Goal: Task Accomplishment & Management: Manage account settings

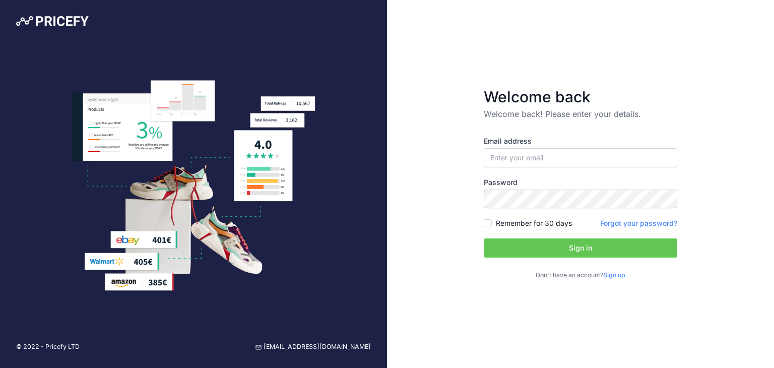
click at [560, 63] on div "Welcome back Welcome back! Please enter your details. Email address Password Si…" at bounding box center [580, 184] width 387 height 368
click at [517, 164] on input "email" at bounding box center [580, 157] width 193 height 19
type input "[EMAIL_ADDRESS][DOMAIN_NAME]"
drag, startPoint x: 0, startPoint y: 0, endPoint x: 545, endPoint y: 161, distance: 568.5
click at [545, 161] on input "email" at bounding box center [580, 157] width 193 height 19
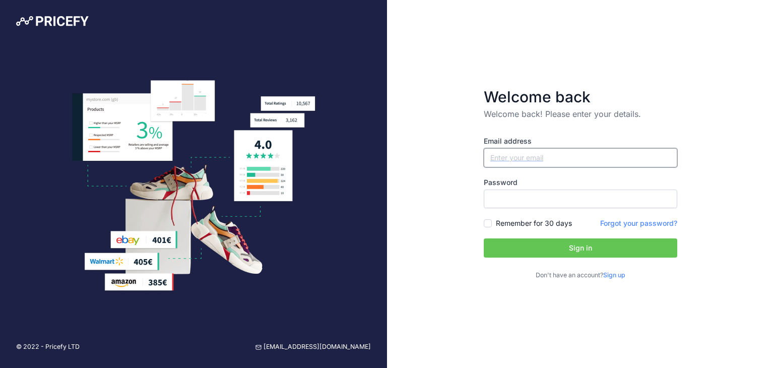
type input "[EMAIL_ADDRESS][DOMAIN_NAME]"
click at [673, 156] on input "[EMAIL_ADDRESS][DOMAIN_NAME]" at bounding box center [580, 157] width 193 height 19
